Goal: Use online tool/utility: Utilize a website feature to perform a specific function

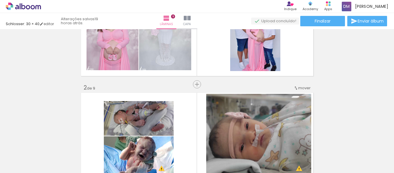
scroll to position [0, 1239]
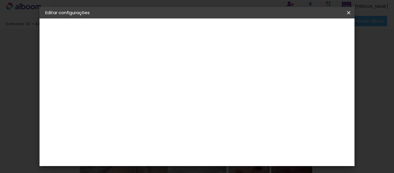
scroll to position [0, 1239]
click at [351, 13] on iron-icon at bounding box center [349, 13] width 7 height 6
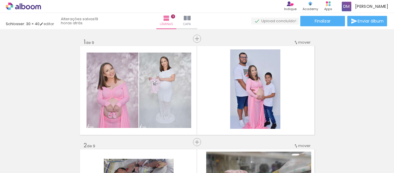
scroll to position [0, 1239]
